Goal: Task Accomplishment & Management: Use online tool/utility

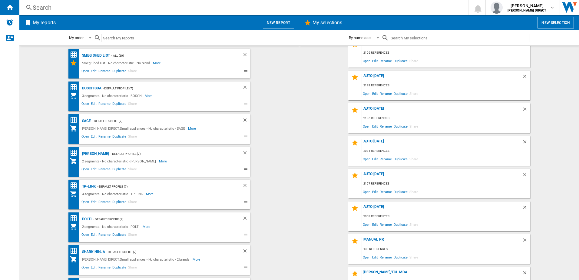
scroll to position [30, 0]
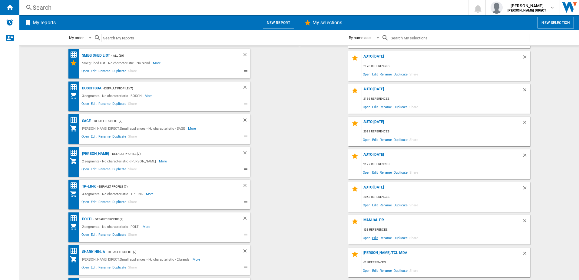
click at [374, 235] on span "Edit" at bounding box center [375, 237] width 8 height 8
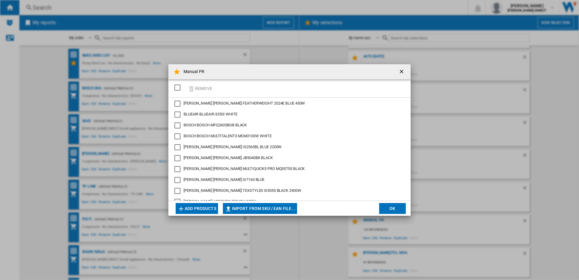
click at [180, 89] on div "SELECTIONS.EDITION_POPUP.SELECT_DESELECT" at bounding box center [177, 87] width 6 height 6
click at [192, 91] on ng-md-icon "button" at bounding box center [191, 88] width 7 height 7
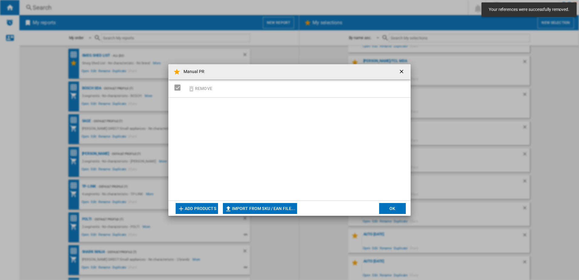
scroll to position [60, 0]
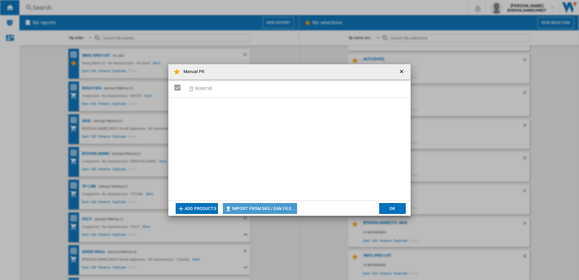
click at [267, 203] on button "Import from SKU / EAN file..." at bounding box center [260, 208] width 74 height 11
type input "**********"
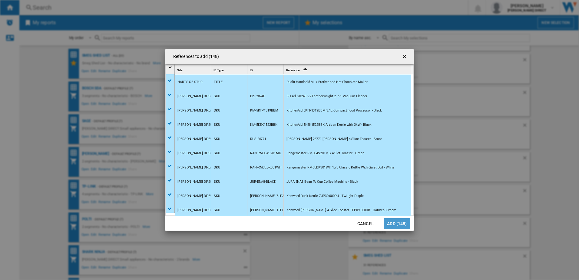
click at [390, 218] on button "Add (148)" at bounding box center [397, 223] width 27 height 11
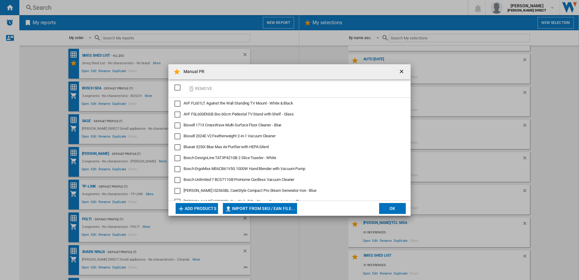
click at [400, 208] on button "OK" at bounding box center [392, 208] width 27 height 11
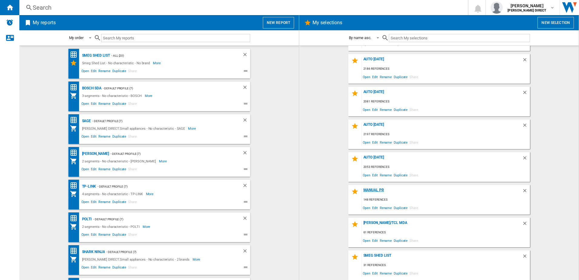
click at [381, 190] on div "Manual PR" at bounding box center [442, 192] width 160 height 8
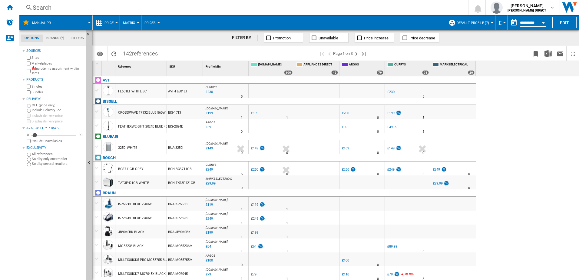
click at [63, 68] on label "Include my assortment within stats" at bounding box center [57, 70] width 52 height 9
click at [137, 21] on md-menu "Matrix Matrix Ranking" at bounding box center [130, 22] width 21 height 15
click at [136, 24] on button "Matrix" at bounding box center [130, 22] width 15 height 15
click at [140, 57] on span "142 references" at bounding box center [140, 52] width 41 height 13
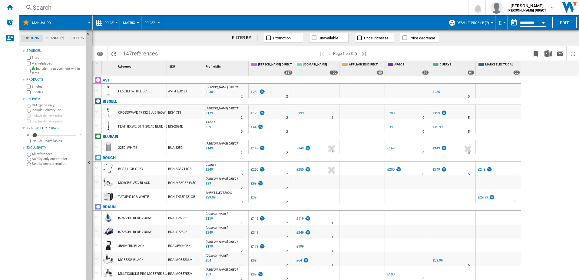
click at [126, 29] on button "Matrix" at bounding box center [130, 22] width 15 height 15
click at [120, 55] on button "Ranking" at bounding box center [134, 52] width 29 height 15
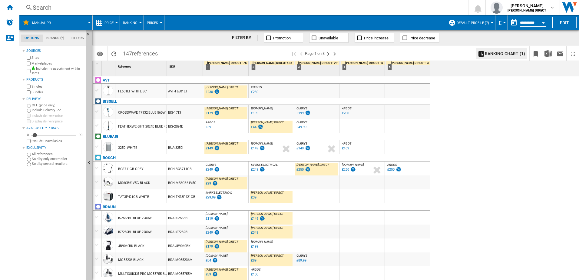
click at [210, 114] on div "£179" at bounding box center [209, 113] width 7 height 4
click at [209, 148] on div "£149" at bounding box center [209, 148] width 7 height 4
click at [305, 170] on img at bounding box center [308, 168] width 6 height 5
click at [212, 183] on img at bounding box center [215, 182] width 6 height 5
click at [255, 198] on div "£39" at bounding box center [253, 197] width 5 height 4
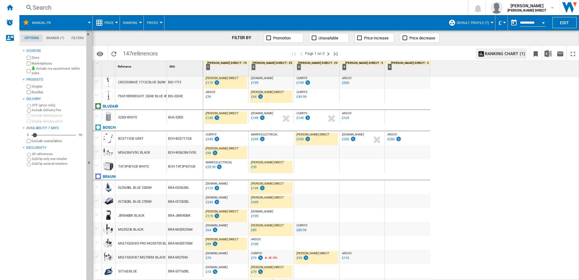
scroll to position [61, 0]
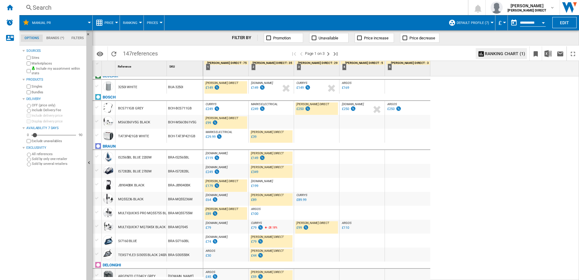
click at [212, 186] on div "£179" at bounding box center [212, 186] width 15 height 6
click at [207, 213] on div "£89" at bounding box center [208, 214] width 5 height 4
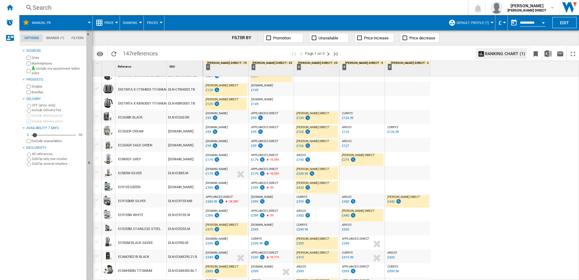
scroll to position [424, 0]
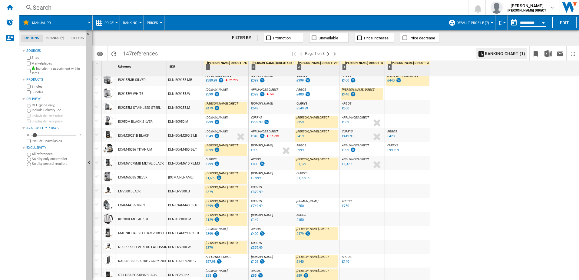
click at [210, 108] on div "£479" at bounding box center [209, 108] width 7 height 4
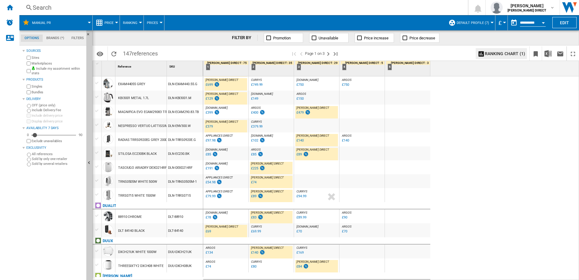
scroll to position [558, 0]
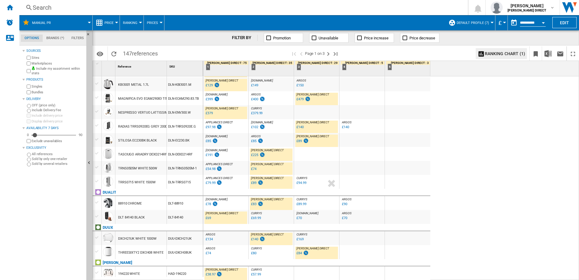
click at [206, 219] on div "£69" at bounding box center [208, 218] width 5 height 4
click at [209, 238] on div "£134" at bounding box center [209, 239] width 7 height 4
click at [328, 54] on ng-md-icon "Next page" at bounding box center [327, 53] width 7 height 7
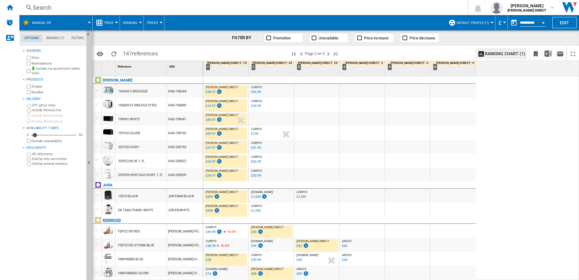
scroll to position [91, 0]
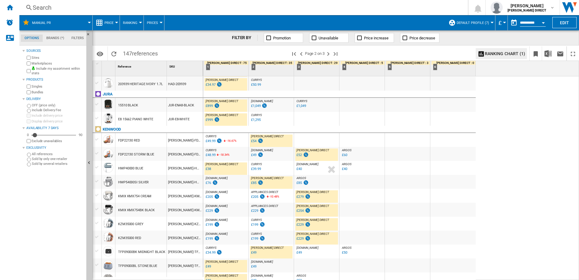
click at [208, 106] on div "£899" at bounding box center [209, 106] width 7 height 4
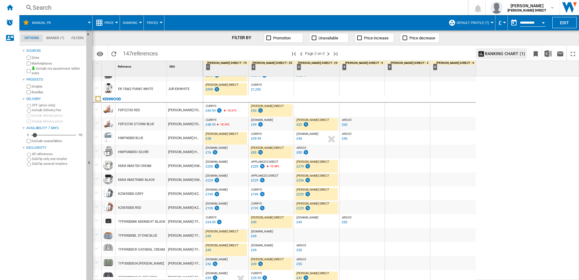
scroll to position [151, 0]
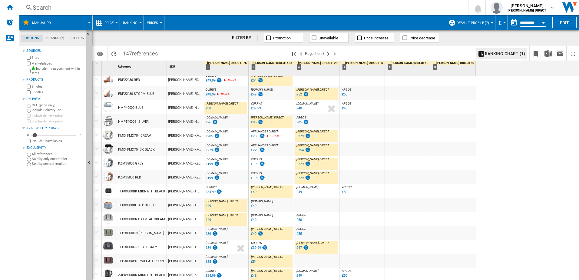
click at [301, 151] on div "£254" at bounding box center [299, 150] width 7 height 4
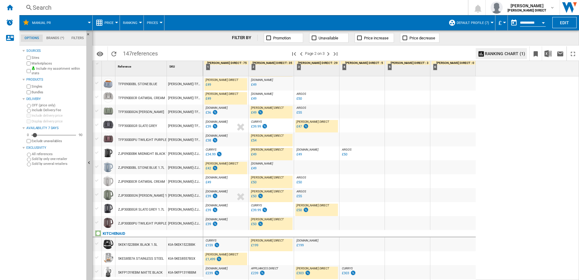
scroll to position [393, 0]
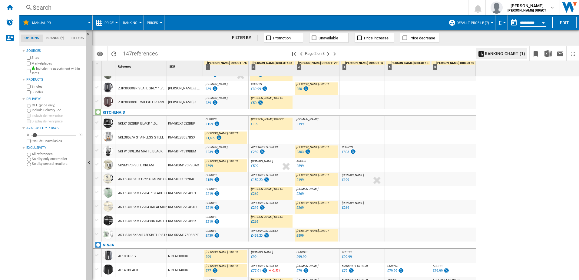
click at [212, 137] on div "£1,499" at bounding box center [210, 138] width 9 height 4
click at [211, 168] on div "£599" at bounding box center [209, 166] width 8 height 6
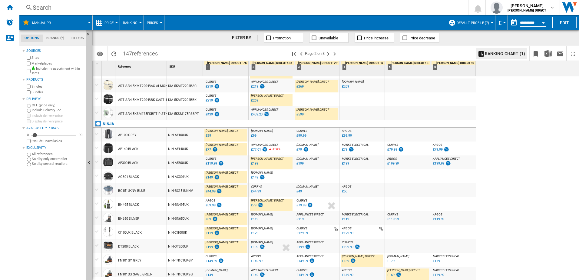
scroll to position [526, 0]
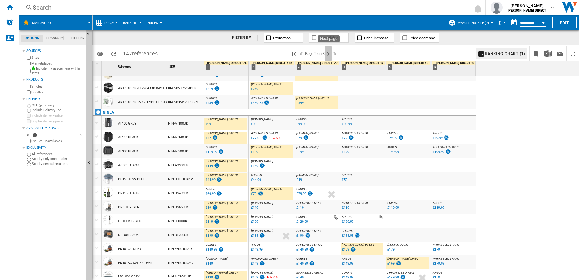
click at [326, 55] on ng-md-icon "Next page" at bounding box center [327, 53] width 7 height 7
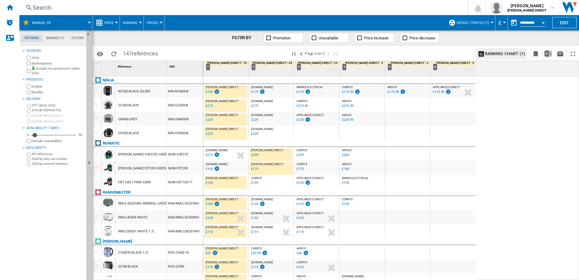
click at [212, 184] on div "£159" at bounding box center [209, 183] width 7 height 4
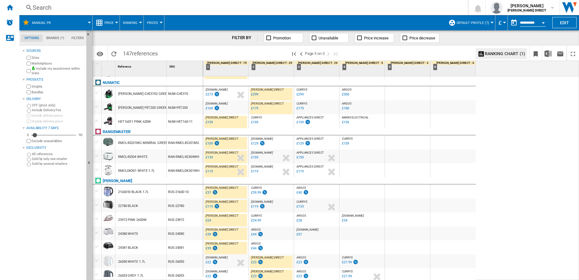
scroll to position [91, 0]
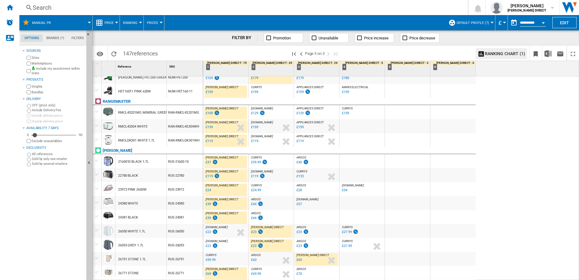
click at [208, 163] on div "£37" at bounding box center [208, 162] width 5 height 4
click at [211, 176] on div "£119" at bounding box center [212, 176] width 15 height 6
click at [210, 190] on div "£24" at bounding box center [208, 190] width 5 height 4
click at [209, 205] on div "£39" at bounding box center [208, 204] width 5 height 4
click at [208, 216] on div "£39" at bounding box center [208, 218] width 5 height 4
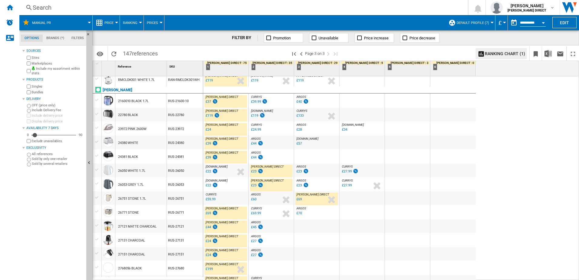
scroll to position [182, 0]
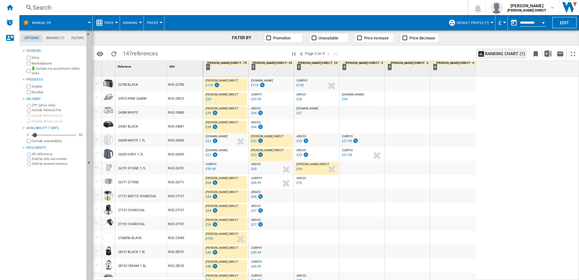
click at [209, 183] on div "£69" at bounding box center [208, 183] width 5 height 4
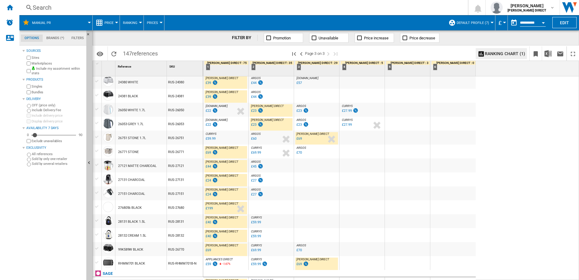
click at [209, 207] on div "£199" at bounding box center [209, 208] width 7 height 4
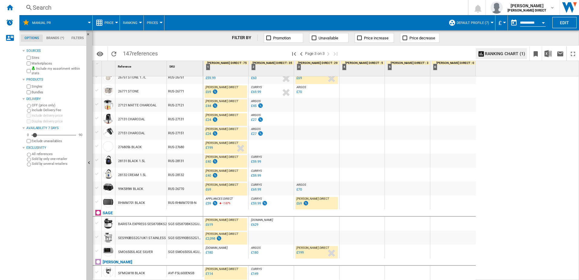
click at [301, 203] on div "£69" at bounding box center [298, 203] width 5 height 4
click at [208, 189] on div "£69" at bounding box center [208, 189] width 5 height 4
click at [211, 175] on div "£40" at bounding box center [208, 175] width 5 height 4
click at [211, 160] on div "£40" at bounding box center [211, 162] width 13 height 6
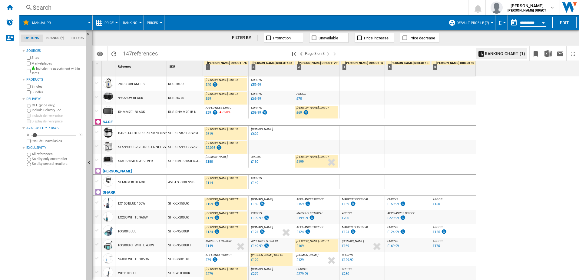
click at [212, 149] on div "£2,098" at bounding box center [210, 148] width 9 height 4
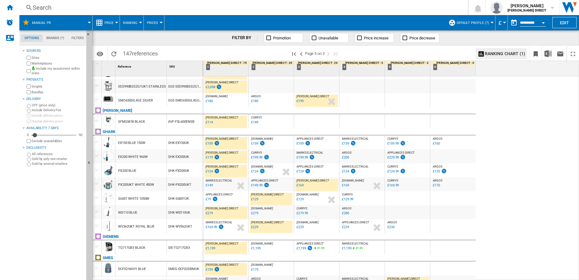
scroll to position [515, 0]
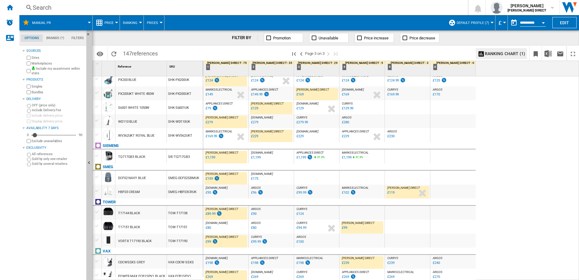
click at [212, 158] on div "£1,199" at bounding box center [210, 157] width 9 height 4
click at [212, 214] on div "£89.99" at bounding box center [211, 214] width 10 height 4
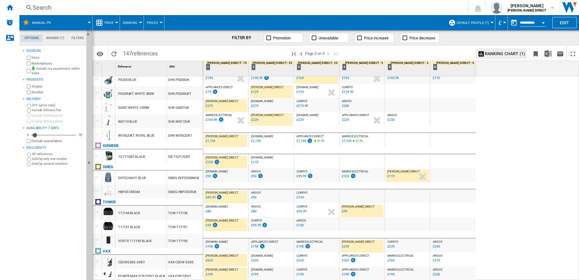
scroll to position [531, 0]
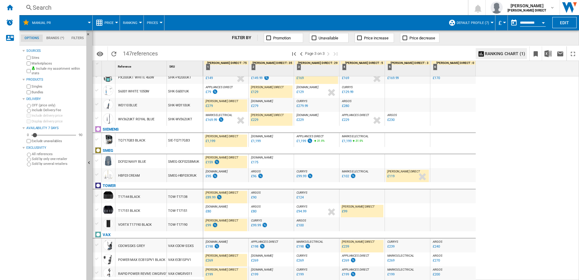
click at [344, 211] on div "£99" at bounding box center [344, 211] width 5 height 4
click at [344, 248] on div "£239" at bounding box center [345, 246] width 7 height 4
click at [209, 261] on div "£269" at bounding box center [209, 260] width 7 height 4
click at [209, 275] on div "£199" at bounding box center [209, 274] width 7 height 4
